Goal: Task Accomplishment & Management: Complete application form

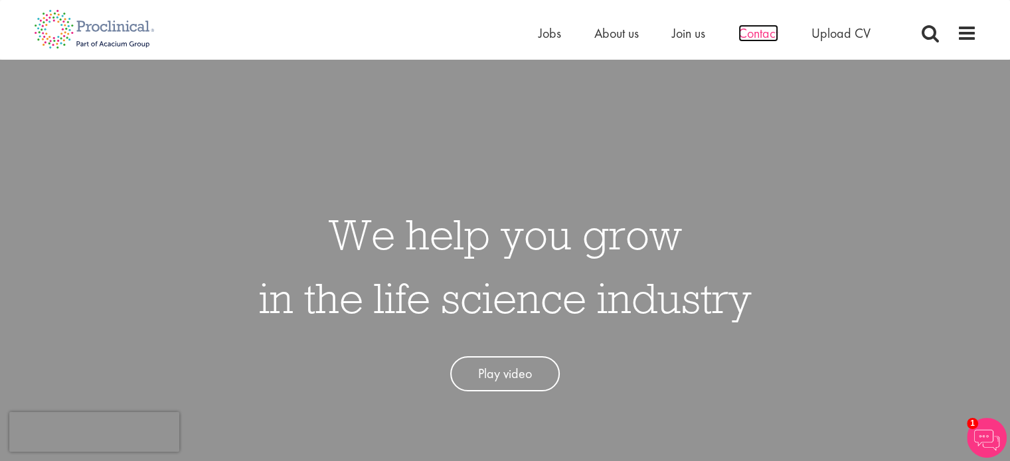
click at [751, 36] on span "Contact" at bounding box center [758, 33] width 40 height 17
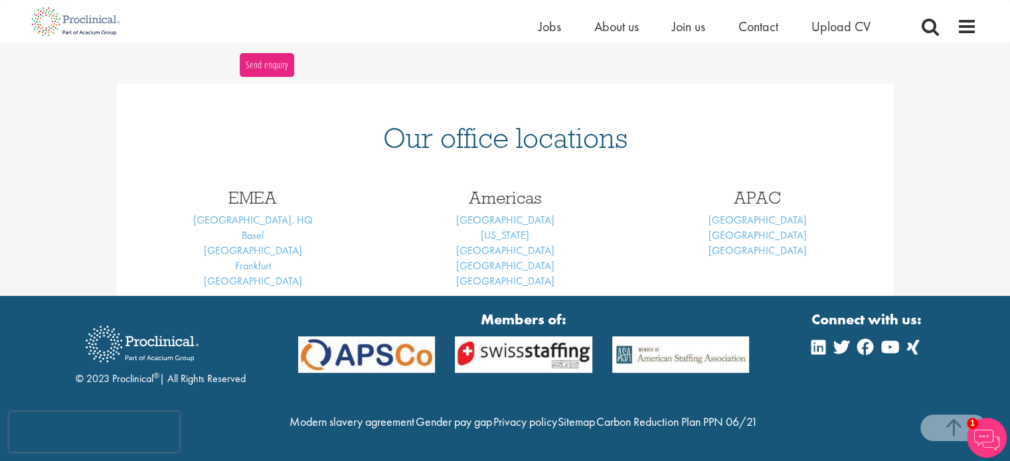
scroll to position [522, 0]
click at [361, 196] on div "EMEA London, HQ Basel Brussels Frankfurt Munich" at bounding box center [253, 236] width 252 height 120
click at [846, 23] on span "Upload CV" at bounding box center [840, 26] width 59 height 17
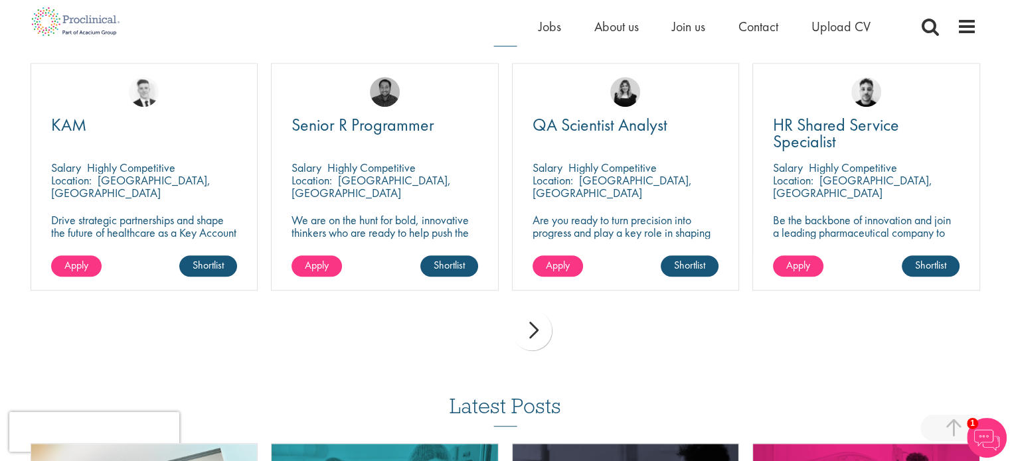
scroll to position [1036, 0]
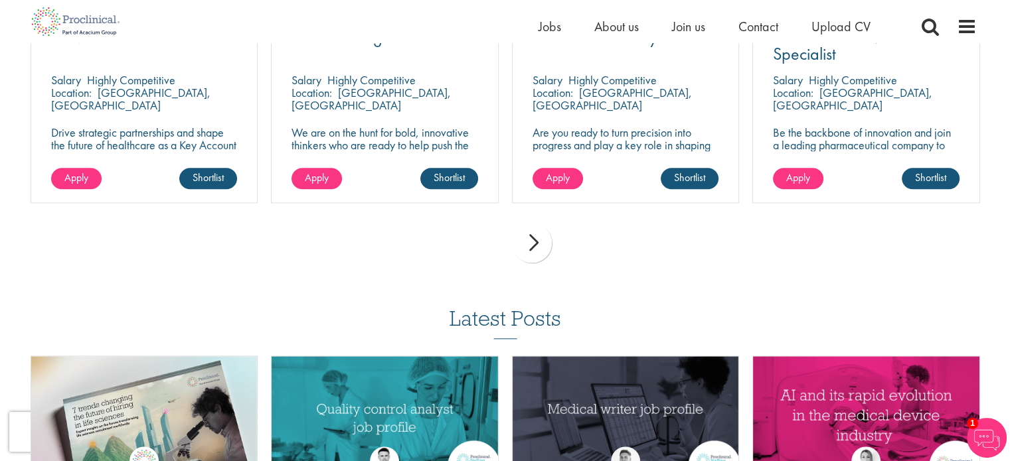
click at [537, 248] on div "next" at bounding box center [532, 243] width 40 height 40
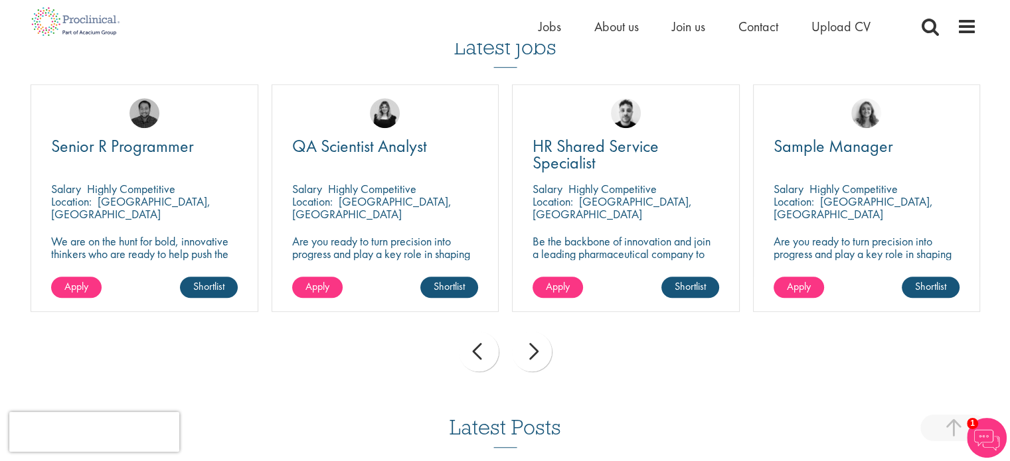
scroll to position [929, 0]
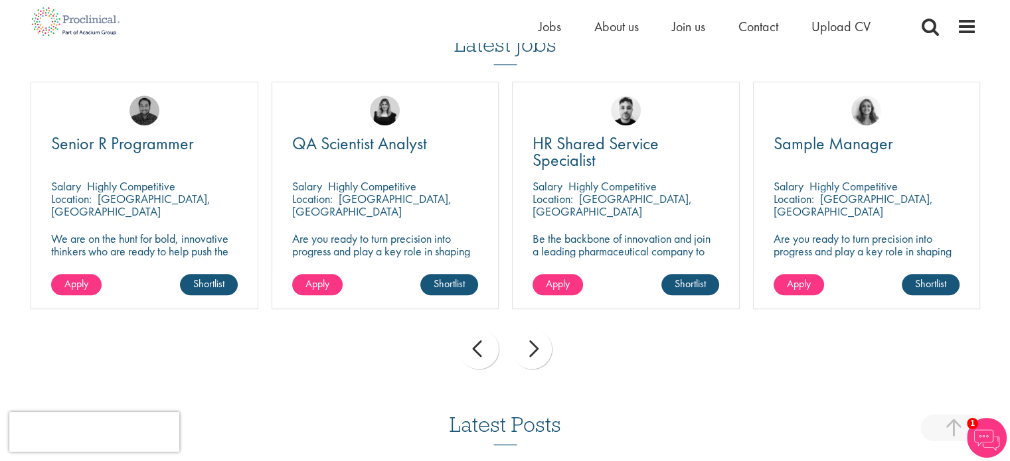
click at [526, 350] on div "next" at bounding box center [532, 349] width 40 height 40
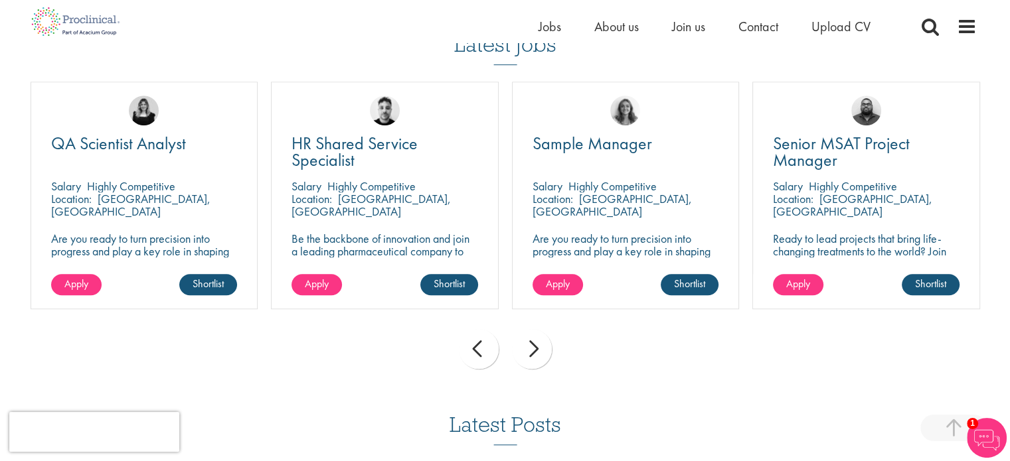
click at [526, 350] on div "next" at bounding box center [532, 349] width 40 height 40
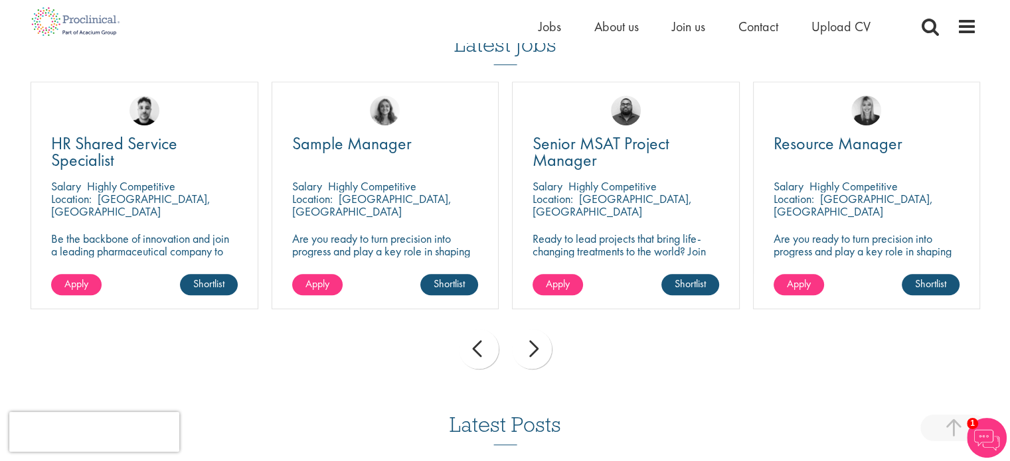
click at [526, 350] on div "next" at bounding box center [532, 349] width 40 height 40
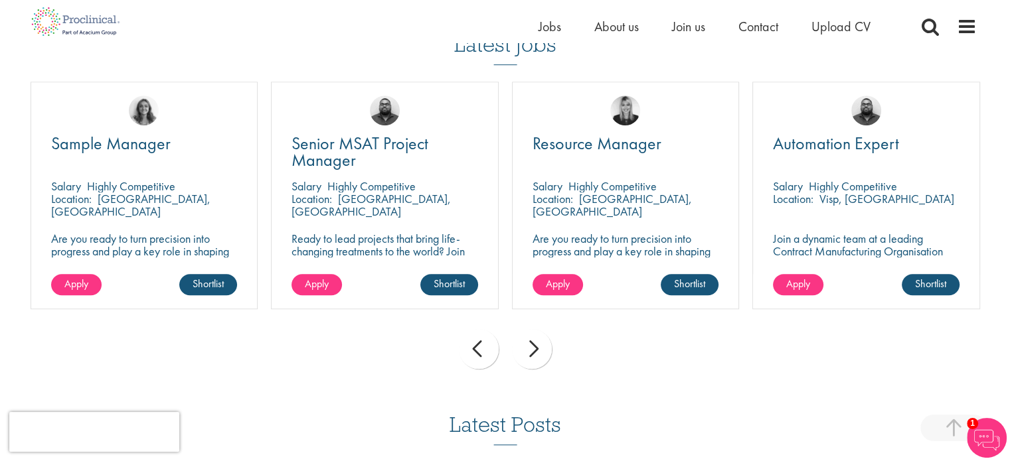
click at [526, 350] on div "next" at bounding box center [532, 349] width 40 height 40
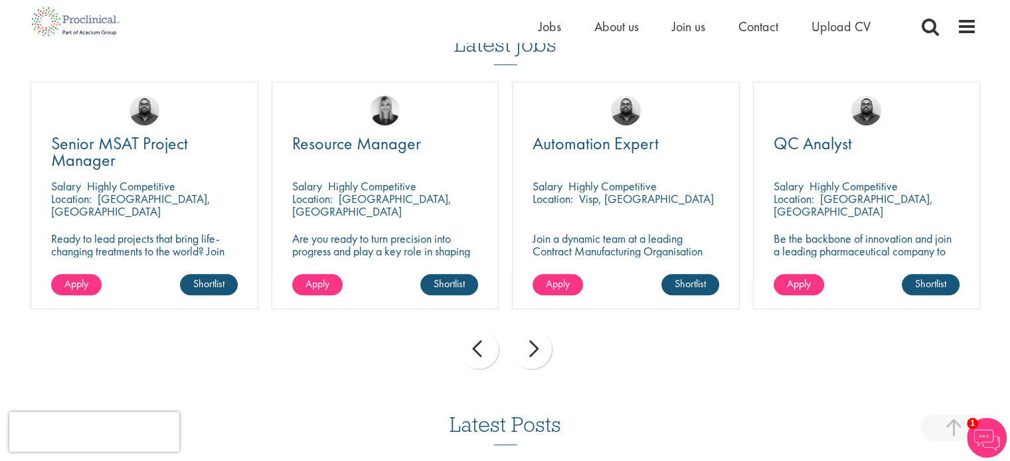
click at [526, 350] on div "next" at bounding box center [532, 349] width 40 height 40
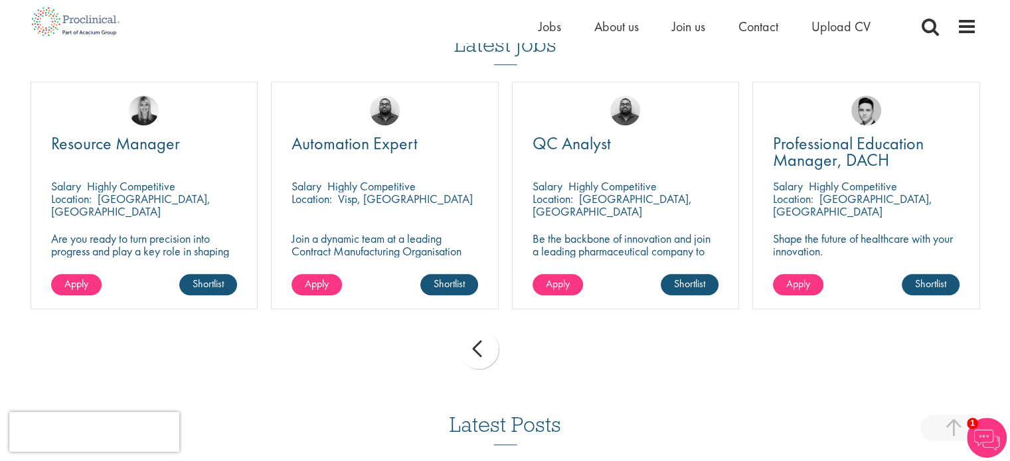
click at [526, 350] on div "prev next" at bounding box center [505, 352] width 963 height 58
